Goal: Navigation & Orientation: Go to known website

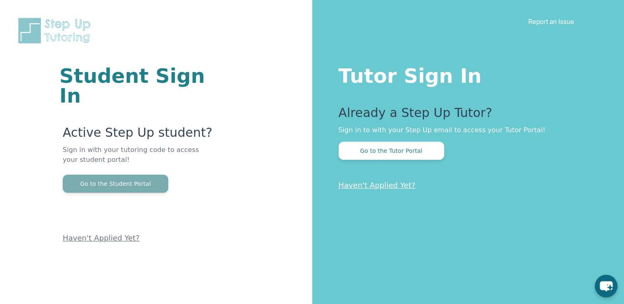
click at [115, 175] on button "Go to the Student Portal" at bounding box center [116, 184] width 106 height 18
click at [143, 175] on button "Go to the Student Portal" at bounding box center [116, 184] width 106 height 18
